Goal: Task Accomplishment & Management: Manage account settings

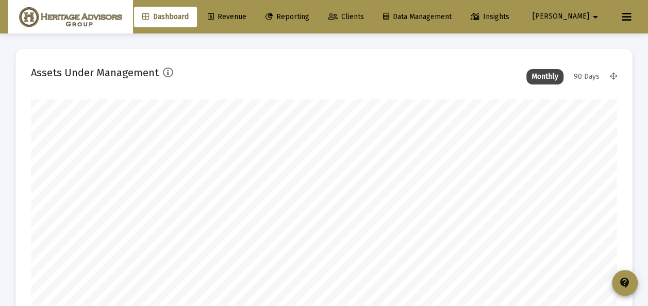
scroll to position [206, 586]
type input "[DATE]"
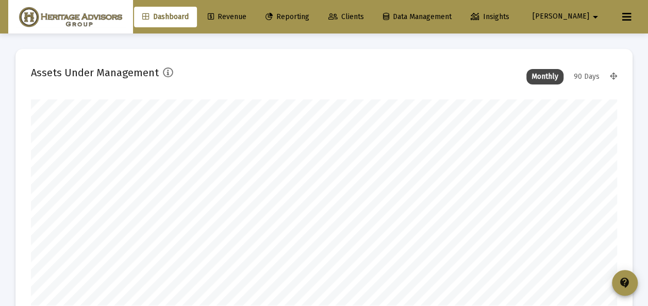
click at [364, 13] on span "Clients" at bounding box center [346, 16] width 36 height 9
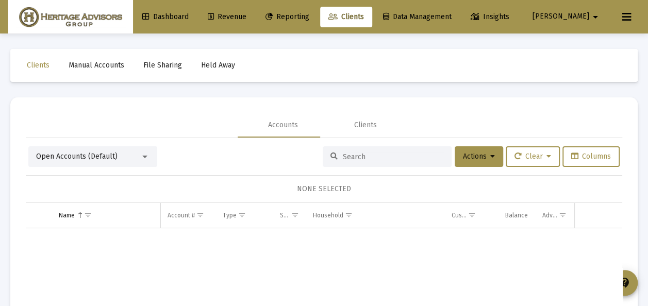
click at [142, 157] on div at bounding box center [144, 157] width 9 height 8
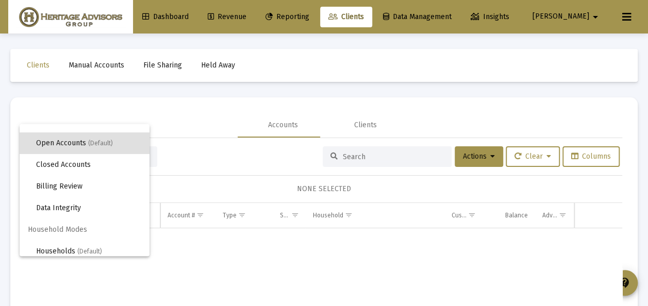
scroll to position [20, 0]
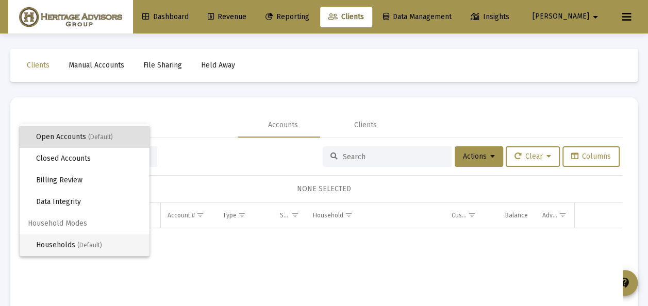
click at [71, 240] on span "Households (Default)" at bounding box center [88, 246] width 105 height 22
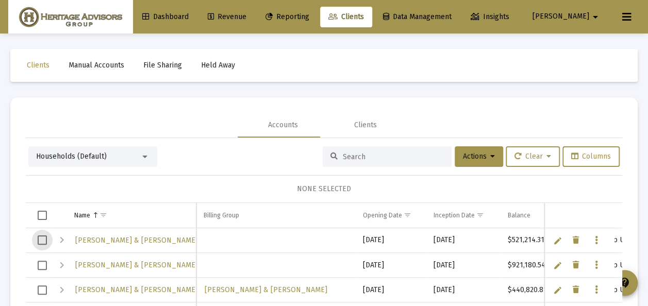
drag, startPoint x: 44, startPoint y: 238, endPoint x: 39, endPoint y: 270, distance: 32.3
click at [44, 239] on span "Select row" at bounding box center [42, 240] width 9 height 9
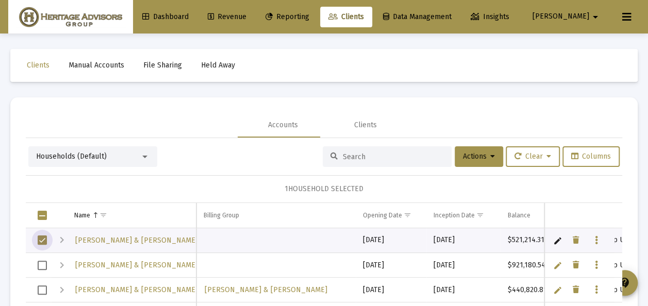
click at [43, 266] on span "Select row" at bounding box center [42, 265] width 9 height 9
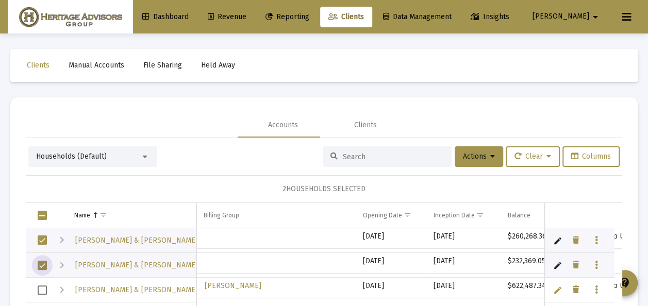
scroll to position [103, 0]
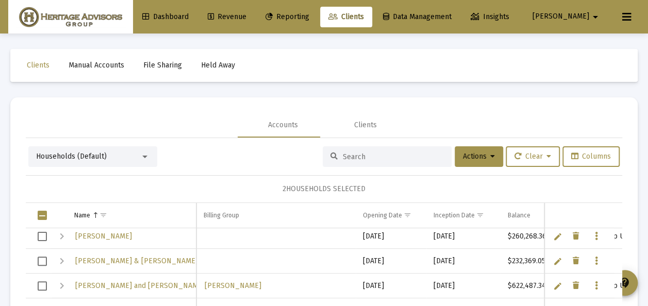
drag, startPoint x: 47, startPoint y: 235, endPoint x: 49, endPoint y: 259, distance: 24.4
click at [49, 244] on td "Data grid" at bounding box center [39, 236] width 26 height 25
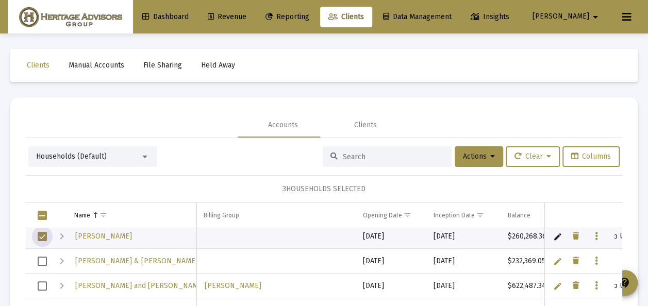
drag, startPoint x: 45, startPoint y: 260, endPoint x: 48, endPoint y: 275, distance: 15.2
click at [47, 266] on span "Select row" at bounding box center [42, 261] width 9 height 9
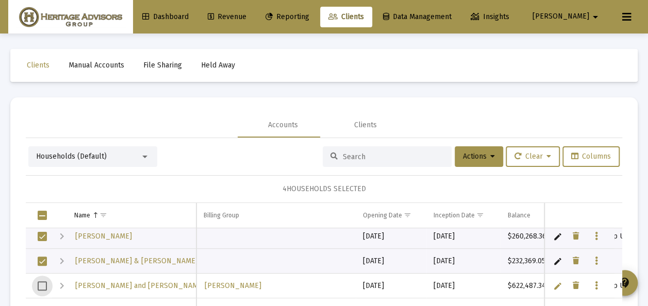
drag, startPoint x: 44, startPoint y: 288, endPoint x: 52, endPoint y: 288, distance: 7.2
click at [45, 288] on span "Select row" at bounding box center [42, 286] width 9 height 9
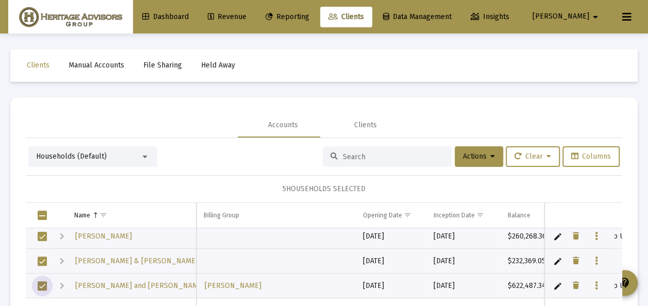
scroll to position [0, 0]
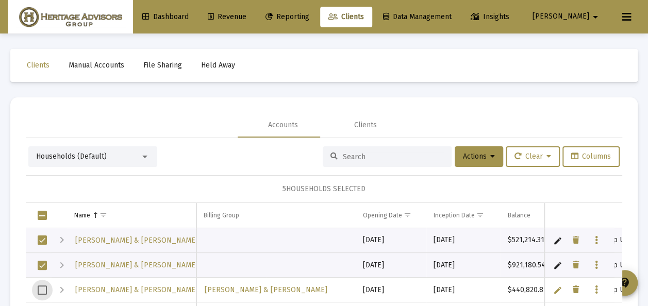
drag, startPoint x: 42, startPoint y: 286, endPoint x: 53, endPoint y: 287, distance: 10.3
click at [44, 287] on span "Select row" at bounding box center [42, 290] width 9 height 9
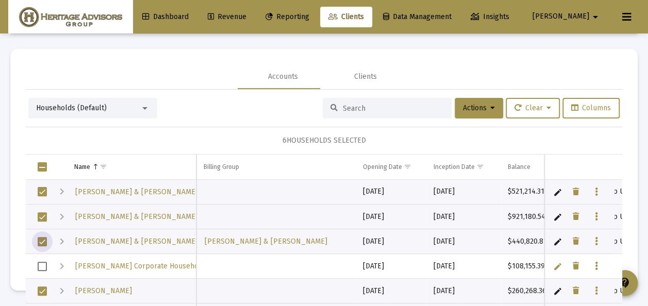
scroll to position [54, 0]
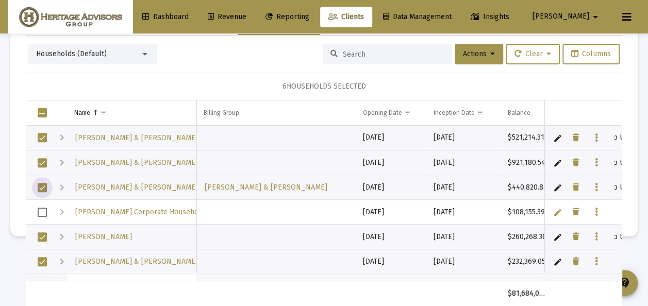
click at [40, 209] on span "Select row" at bounding box center [42, 212] width 9 height 9
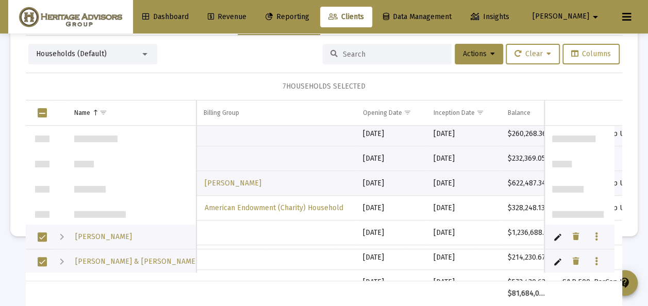
scroll to position [103, 0]
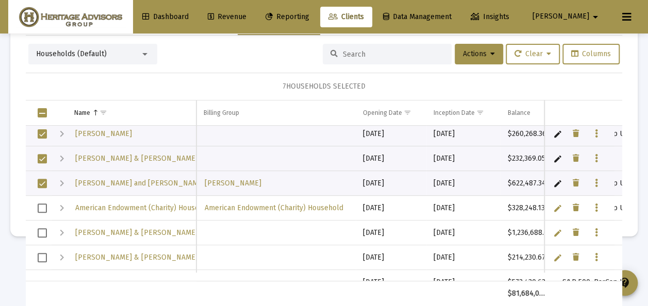
click at [44, 232] on span "Select row" at bounding box center [42, 232] width 9 height 9
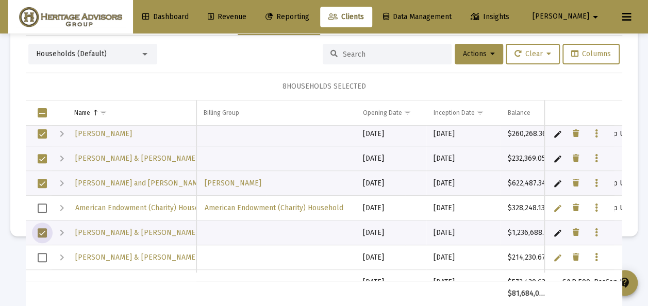
drag, startPoint x: 46, startPoint y: 253, endPoint x: 159, endPoint y: 235, distance: 114.4
click at [46, 254] on span "Select row" at bounding box center [42, 257] width 9 height 9
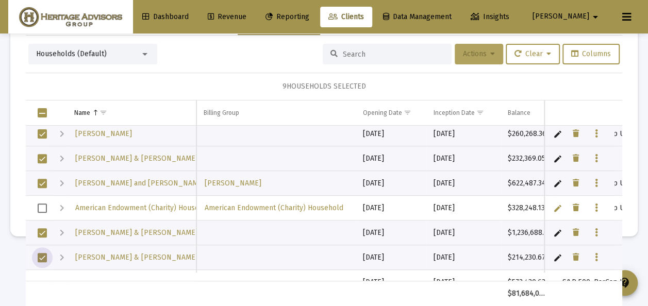
click at [466, 57] on span "Actions" at bounding box center [479, 53] width 32 height 9
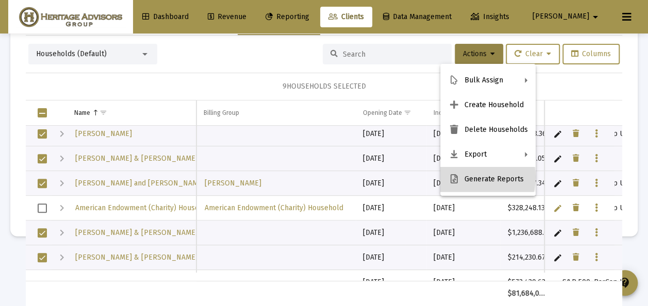
click at [471, 177] on button "Generate Reports" at bounding box center [487, 179] width 95 height 25
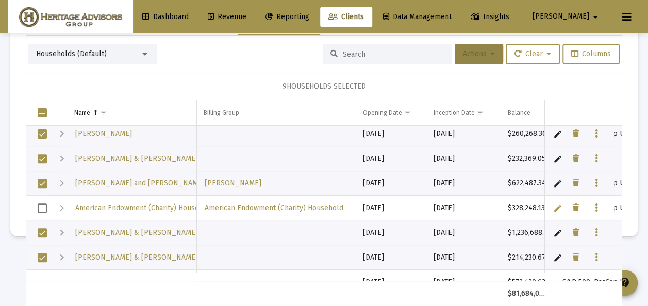
scroll to position [0, 0]
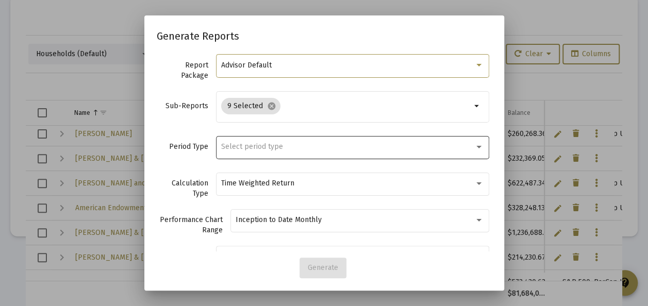
click at [240, 144] on span "Select period type" at bounding box center [252, 146] width 62 height 9
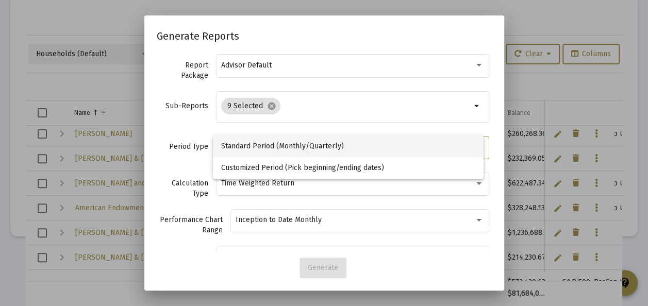
click at [240, 145] on span "Standard Period (Monthly/Quarterly)" at bounding box center [348, 147] width 255 height 22
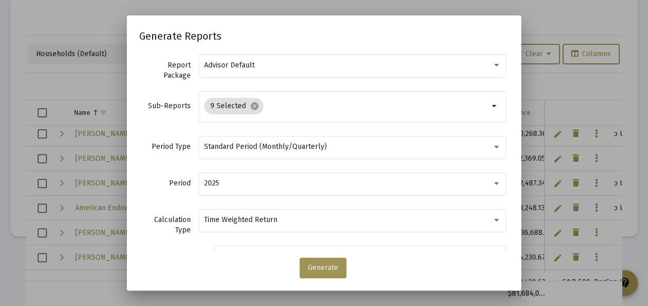
click at [328, 273] on button "Generate" at bounding box center [323, 268] width 47 height 21
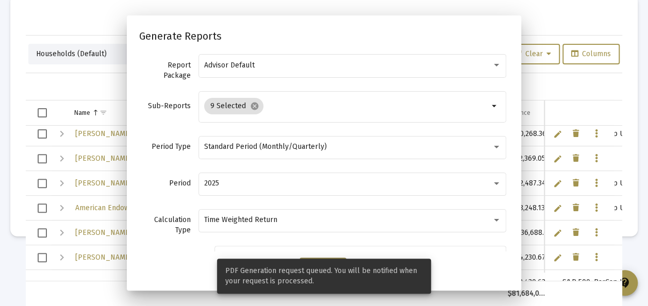
scroll to position [48, 0]
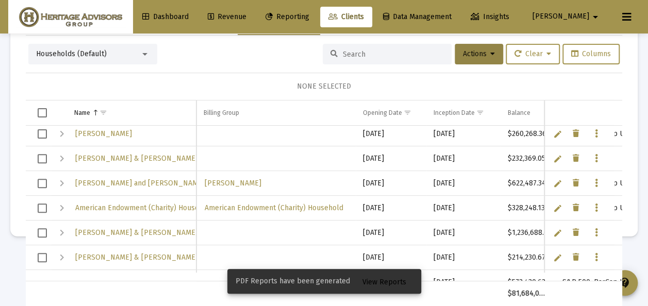
click at [374, 282] on span "View Reports" at bounding box center [384, 282] width 44 height 9
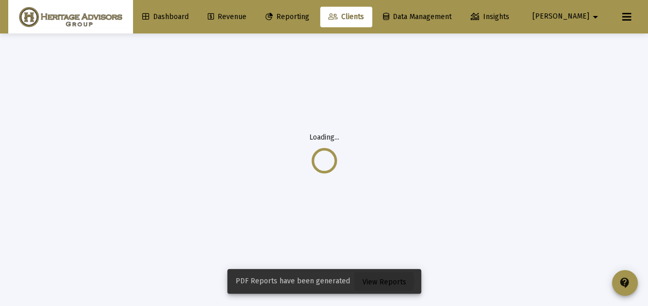
scroll to position [34, 0]
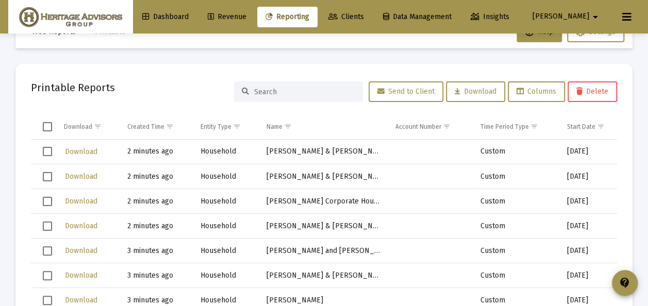
click at [49, 125] on span "Select all" at bounding box center [47, 126] width 9 height 9
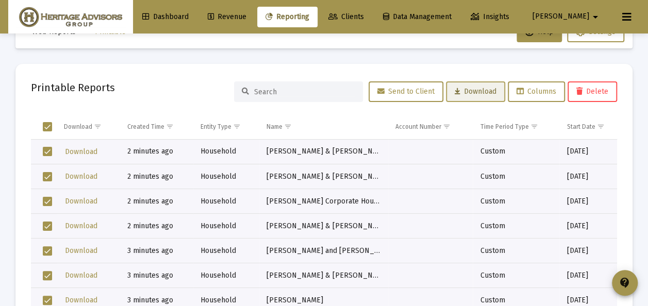
click at [461, 95] on span "Download" at bounding box center [476, 91] width 42 height 9
click at [600, 93] on span "Delete" at bounding box center [592, 91] width 32 height 9
